Goal: Book appointment/travel/reservation

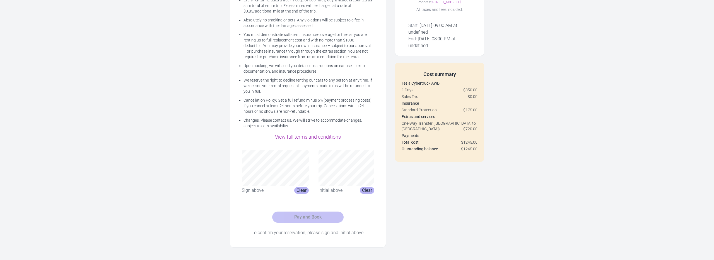
scroll to position [117, 0]
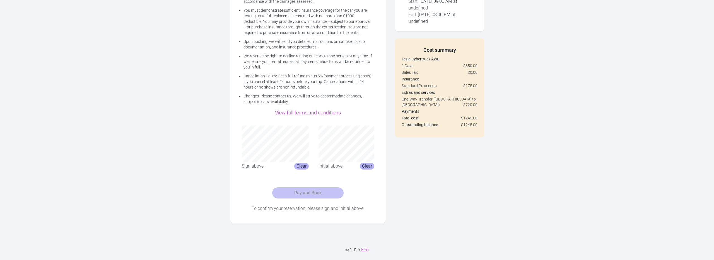
click at [316, 116] on div "View full terms and conditions" at bounding box center [308, 113] width 142 height 8
click at [319, 113] on link "View full terms and conditions" at bounding box center [308, 113] width 66 height 6
click at [260, 167] on div "Sign above" at bounding box center [253, 166] width 22 height 7
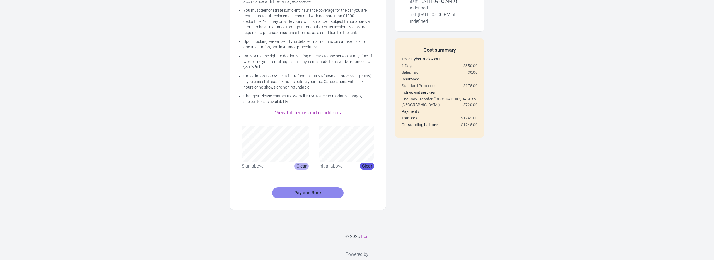
click at [365, 166] on button "Clear" at bounding box center [367, 166] width 14 height 7
click at [364, 166] on button "Clear" at bounding box center [367, 166] width 14 height 7
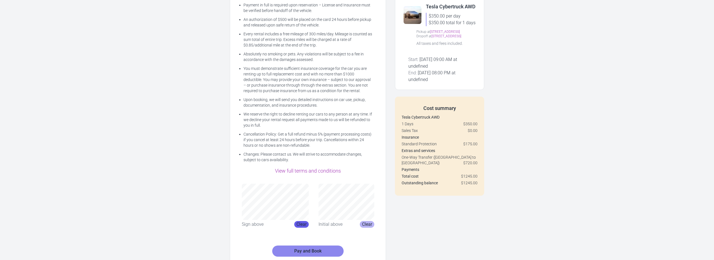
scroll to position [91, 0]
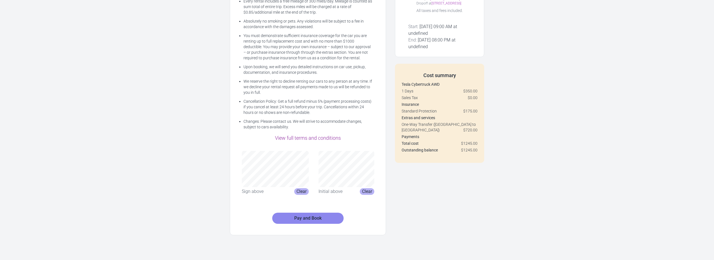
click at [325, 141] on link "View full terms and conditions" at bounding box center [308, 138] width 66 height 6
click at [299, 193] on button "Clear" at bounding box center [301, 191] width 14 height 7
click at [298, 192] on button "Clear" at bounding box center [301, 191] width 14 height 7
click at [304, 139] on div "Payment in full is required upon reservation – License and Insurance must be ve…" at bounding box center [308, 98] width 156 height 273
click at [297, 190] on button "Clear" at bounding box center [301, 191] width 14 height 7
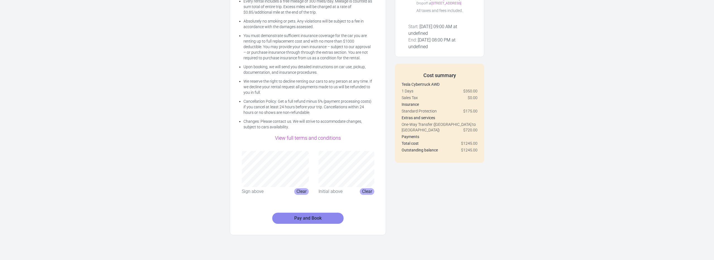
click at [324, 149] on div "Sign above Clear Initial above Clear" at bounding box center [308, 173] width 142 height 53
click at [301, 190] on button "Clear" at bounding box center [301, 191] width 14 height 7
click at [297, 192] on button "Clear" at bounding box center [301, 191] width 14 height 7
click at [306, 144] on div "Payment in full is required upon reservation – License and Insurance must be ve…" at bounding box center [308, 98] width 156 height 273
click at [300, 190] on button "Clear" at bounding box center [301, 191] width 14 height 7
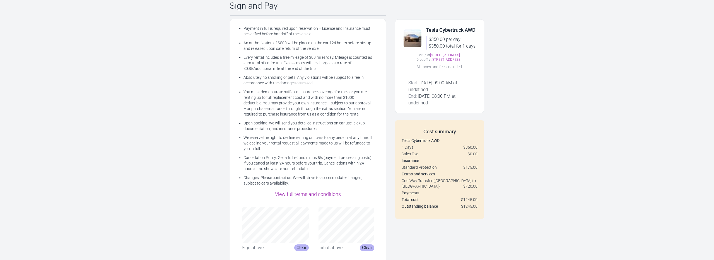
scroll to position [140, 0]
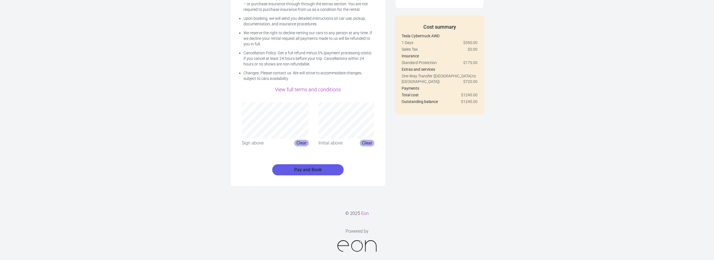
click at [328, 171] on button "Pay and Book" at bounding box center [307, 170] width 71 height 11
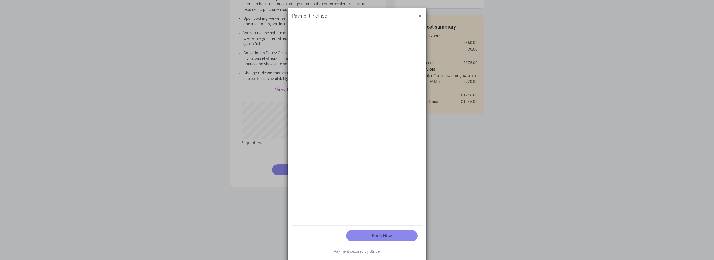
scroll to position [18, 0]
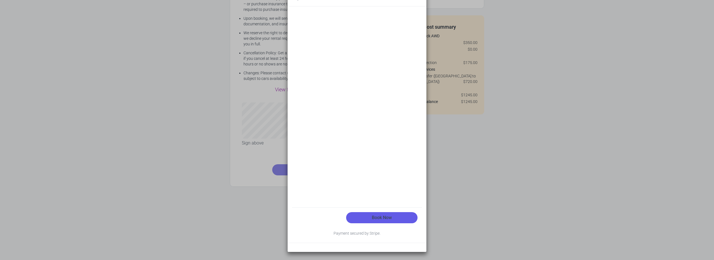
click at [377, 219] on button "Book Now" at bounding box center [381, 217] width 71 height 11
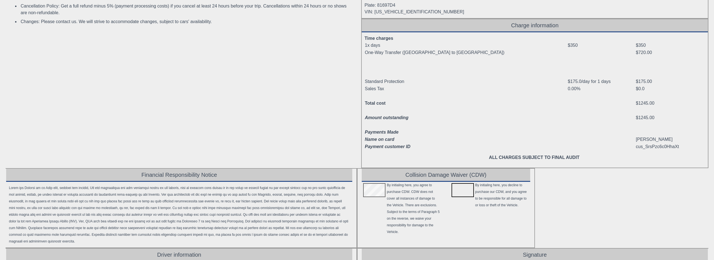
scroll to position [205, 0]
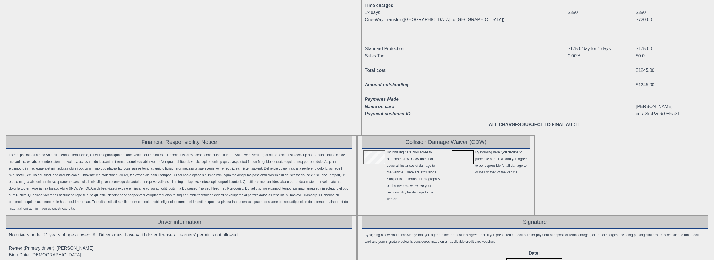
click at [375, 155] on div at bounding box center [374, 158] width 25 height 19
click at [375, 158] on div at bounding box center [374, 158] width 25 height 19
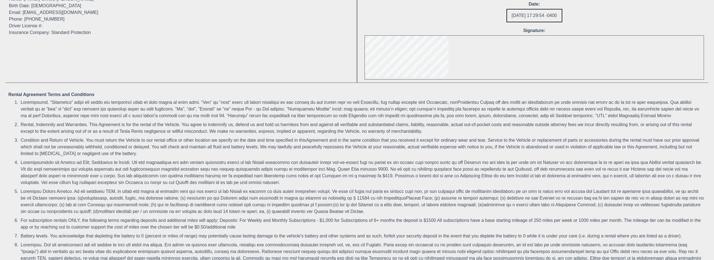
scroll to position [318, 0]
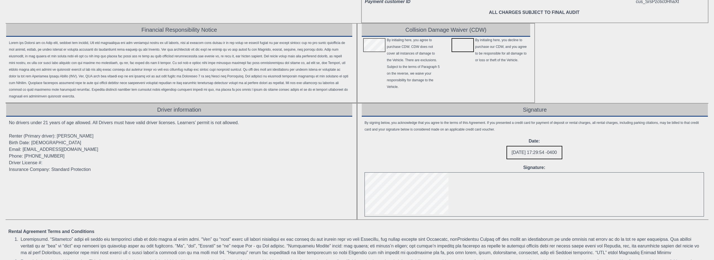
click at [536, 159] on div "2025-08-14 17:29:54 -0400" at bounding box center [534, 152] width 56 height 13
click at [518, 195] on div at bounding box center [534, 195] width 339 height 44
click at [526, 159] on div "2025-08-14 17:29:54 -0400" at bounding box center [534, 152] width 56 height 13
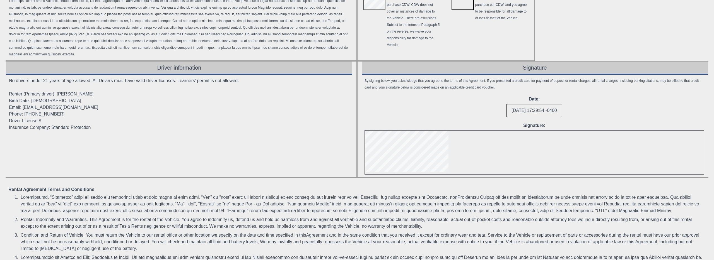
scroll to position [613, 0]
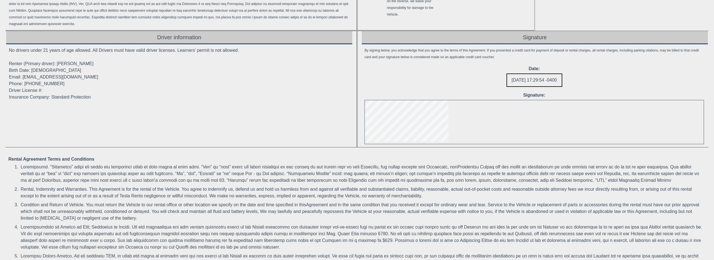
scroll to position [267, 0]
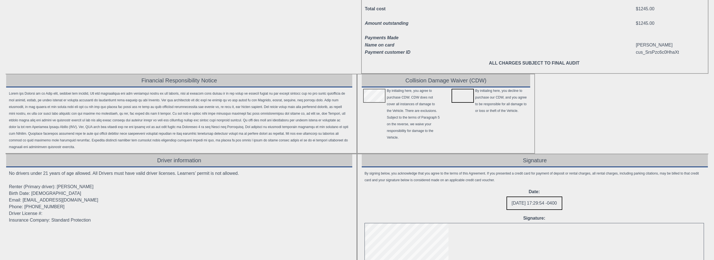
drag, startPoint x: 367, startPoint y: 100, endPoint x: 383, endPoint y: 109, distance: 18.1
click at [383, 109] on div at bounding box center [374, 115] width 25 height 54
click at [465, 96] on div at bounding box center [462, 96] width 22 height 14
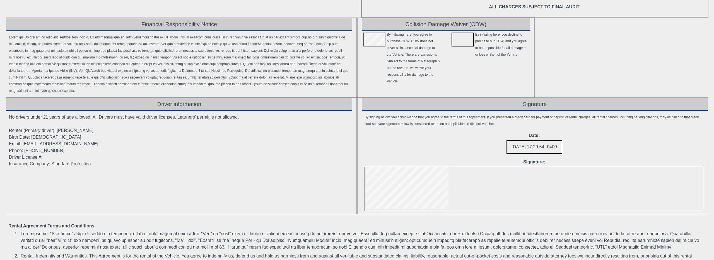
scroll to position [404, 0]
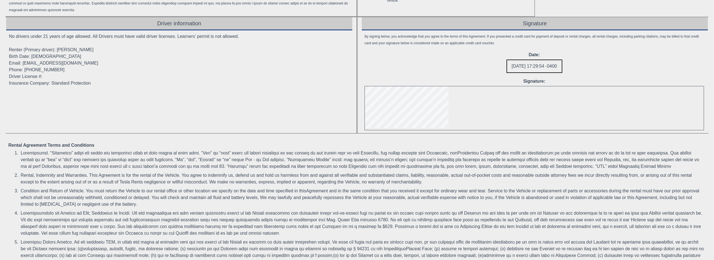
drag, startPoint x: 518, startPoint y: 123, endPoint x: 552, endPoint y: 134, distance: 36.1
click at [552, 130] on div at bounding box center [534, 108] width 339 height 44
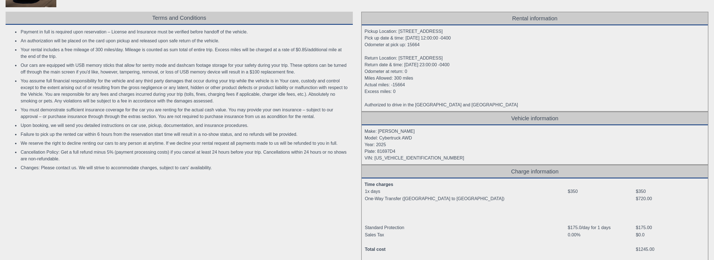
scroll to position [0, 0]
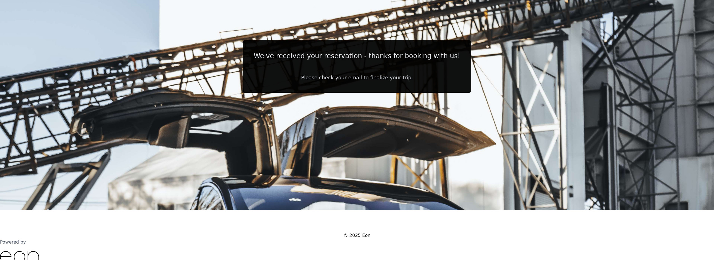
scroll to position [71, 0]
